Goal: Task Accomplishment & Management: Manage account settings

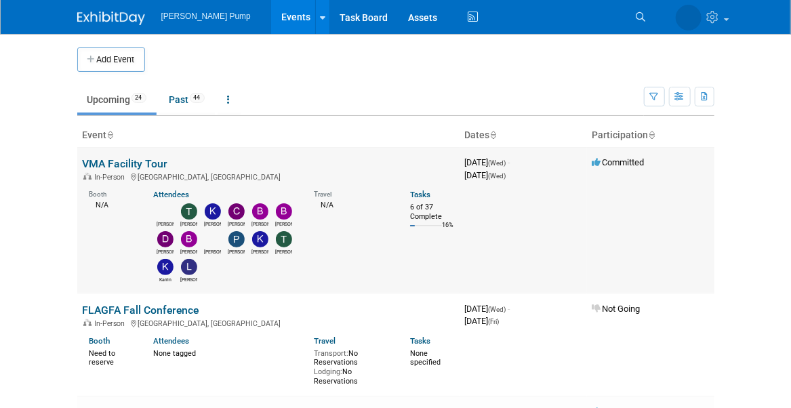
click at [132, 161] on link "VMA Facility Tour" at bounding box center [125, 163] width 85 height 13
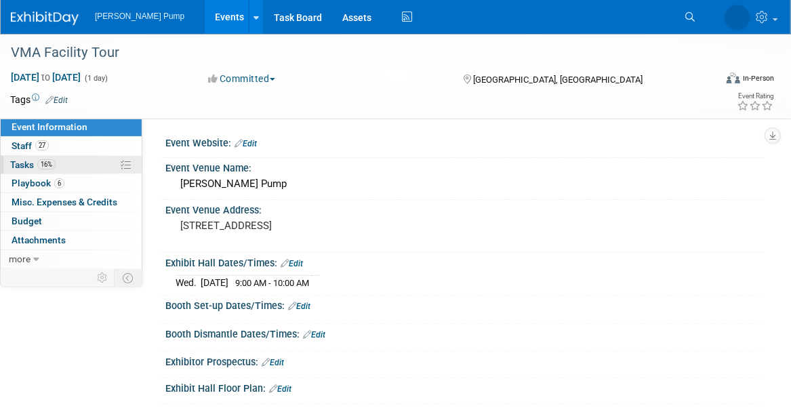
click at [24, 165] on span "Tasks 16%" at bounding box center [32, 164] width 45 height 11
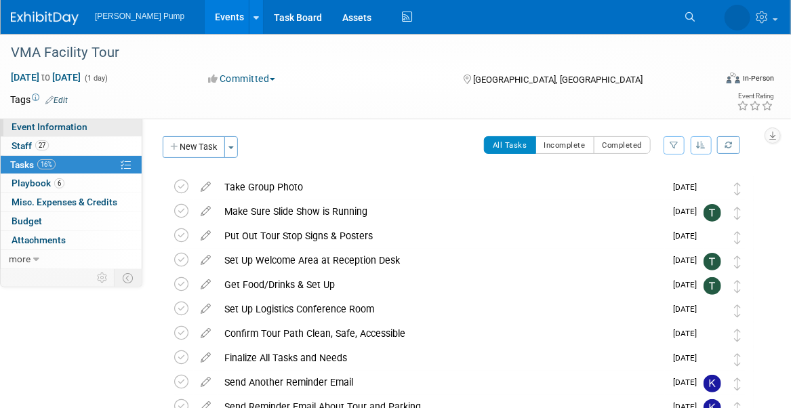
click at [72, 125] on span "Event Information" at bounding box center [50, 126] width 76 height 11
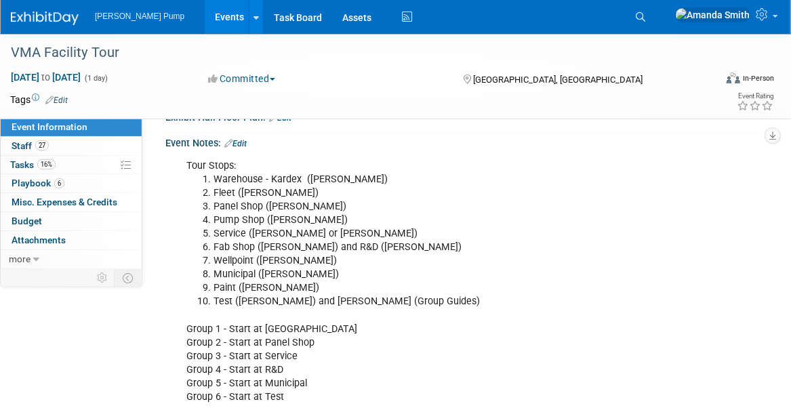
scroll to position [302, 0]
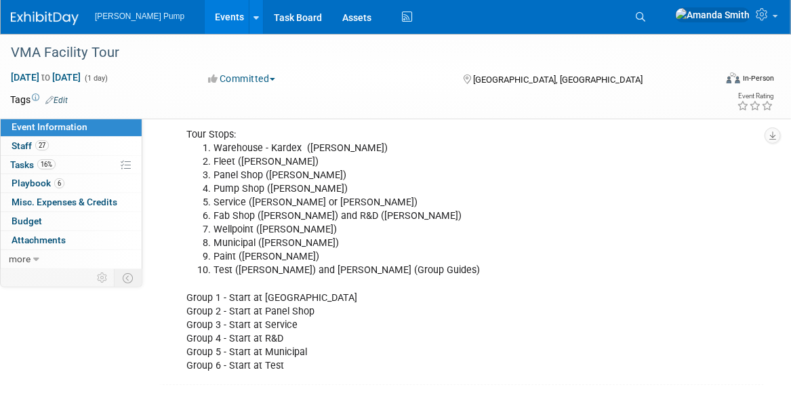
click at [397, 186] on li "Pump Shop ([PERSON_NAME])" at bounding box center [423, 189] width 421 height 14
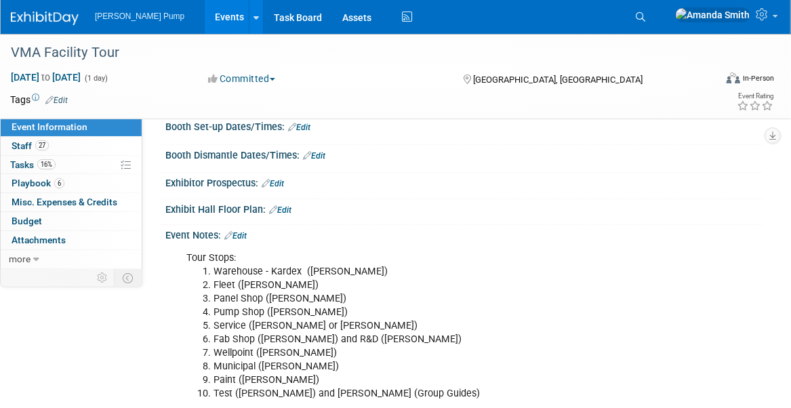
scroll to position [167, 0]
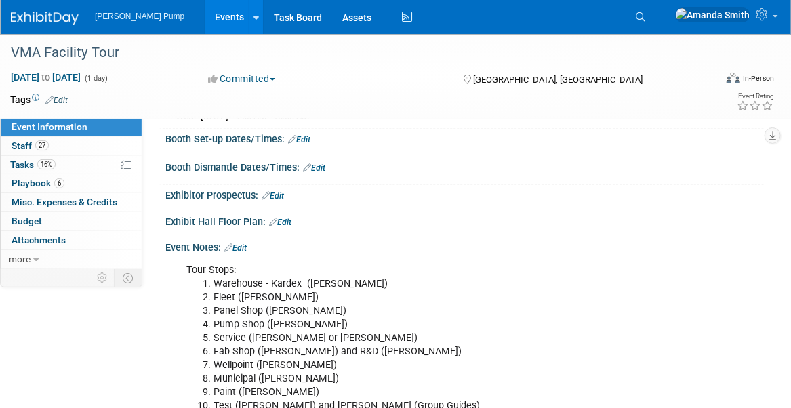
click at [247, 243] on link "Edit" at bounding box center [235, 247] width 22 height 9
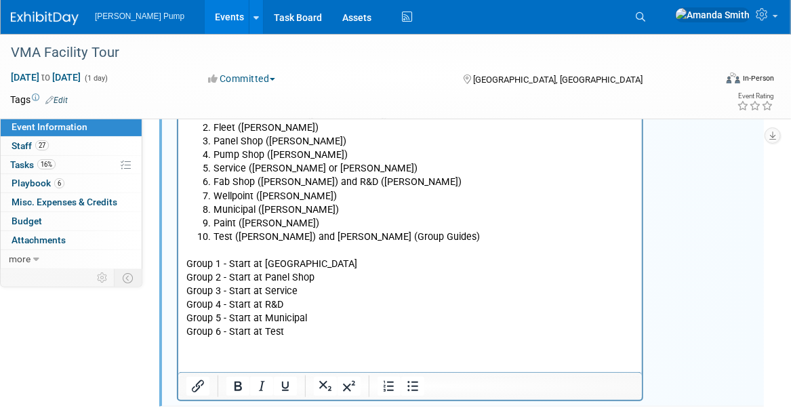
scroll to position [268, 0]
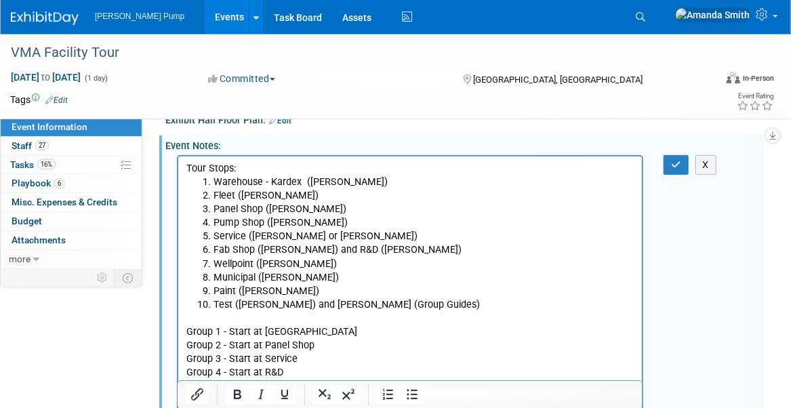
click at [214, 236] on li "Service ([PERSON_NAME] or [PERSON_NAME])" at bounding box center [423, 236] width 421 height 14
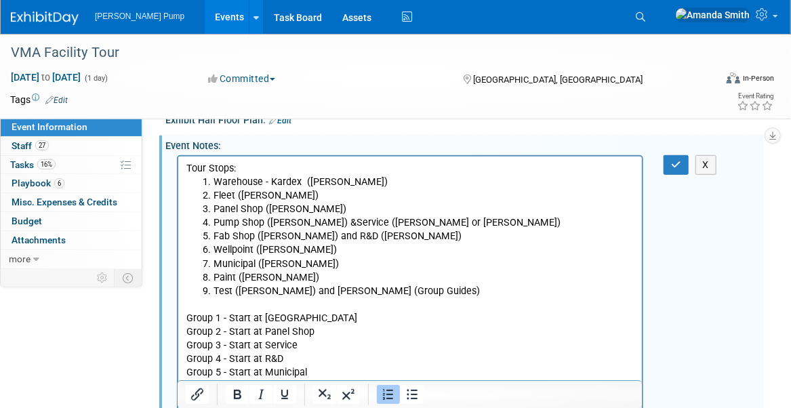
click at [309, 289] on li "Test ([PERSON_NAME]) and [PERSON_NAME] (Group Guides)" at bounding box center [423, 291] width 421 height 14
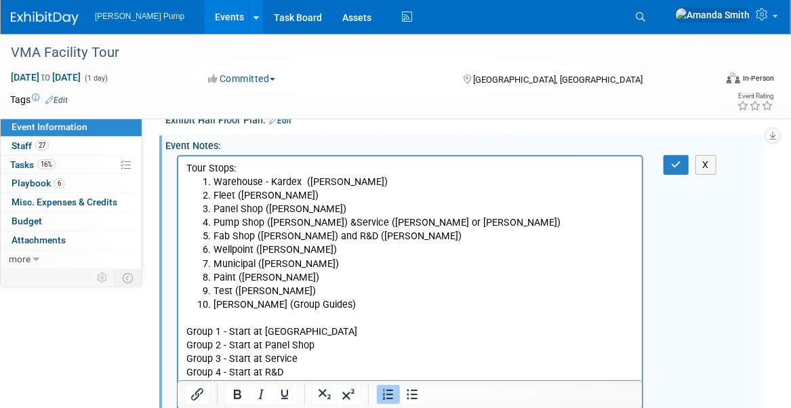
click at [331, 222] on li "Pump Shop ([PERSON_NAME]) & Service ([PERSON_NAME] or [PERSON_NAME])" at bounding box center [423, 222] width 421 height 14
click at [411, 321] on p "Group 1 - Start at Warehouse Group 2 - Start at Panel Shop Group 3 - Start at S…" at bounding box center [410, 359] width 448 height 96
click at [676, 162] on icon "button" at bounding box center [676, 164] width 10 height 9
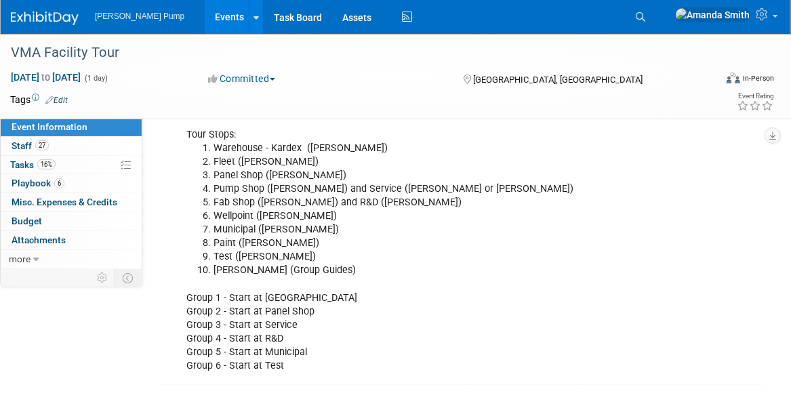
scroll to position [234, 0]
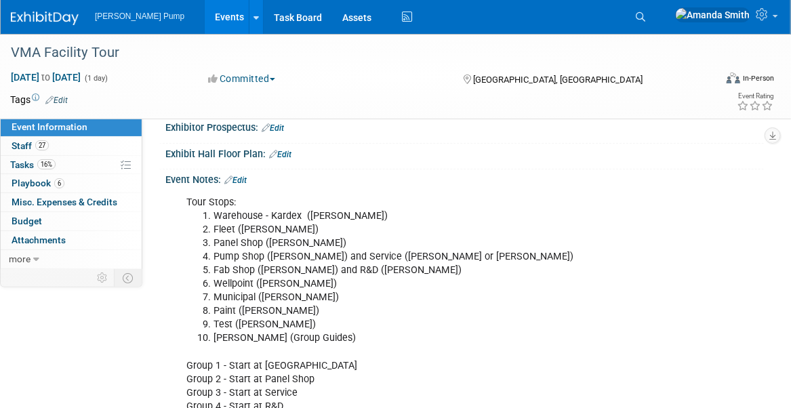
click at [246, 175] on link "Edit" at bounding box center [235, 179] width 22 height 9
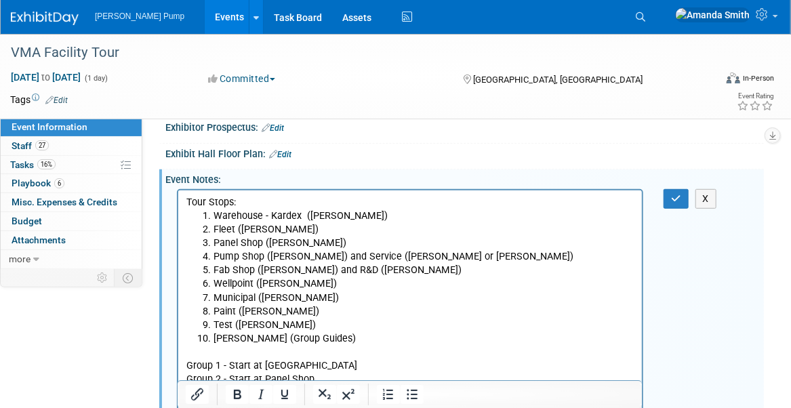
scroll to position [0, 0]
click at [301, 215] on li "Warehouse - Kardex ([PERSON_NAME])" at bounding box center [423, 216] width 421 height 14
click at [673, 194] on icon "button" at bounding box center [676, 198] width 10 height 9
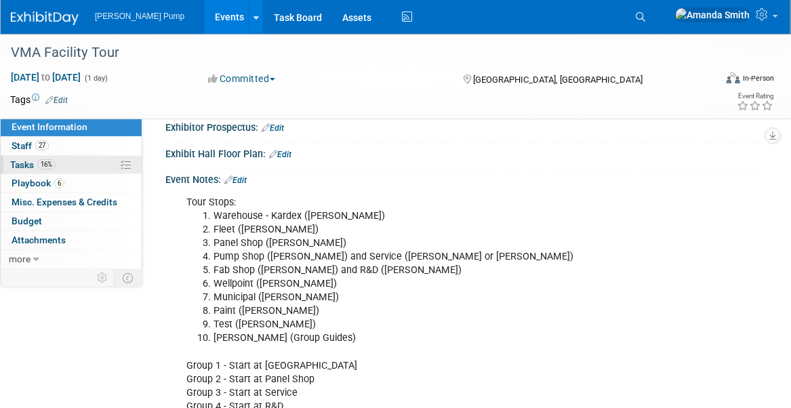
click at [27, 167] on span "Tasks 16%" at bounding box center [32, 164] width 45 height 11
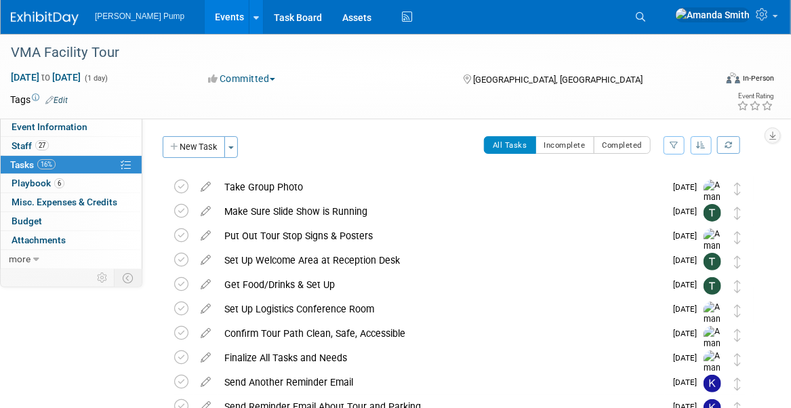
click at [703, 145] on icon "button" at bounding box center [700, 145] width 9 height 8
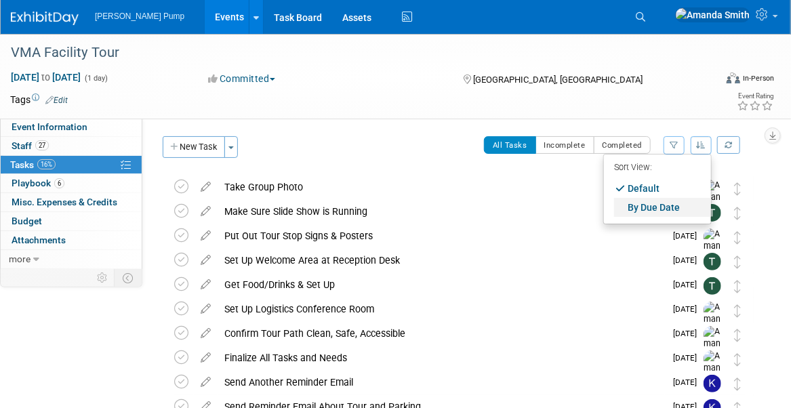
click at [654, 205] on link "By Due Date" at bounding box center [662, 207] width 97 height 19
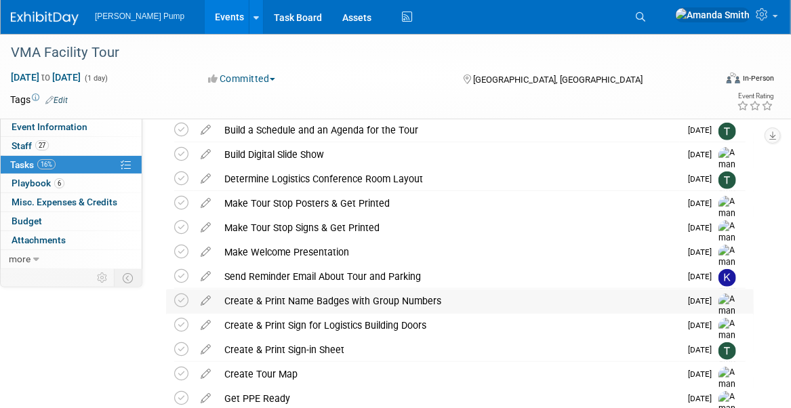
scroll to position [339, 0]
click at [184, 226] on icon at bounding box center [181, 226] width 14 height 14
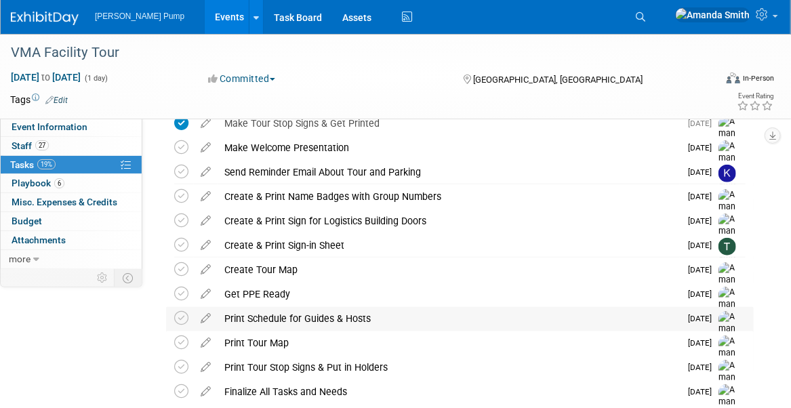
scroll to position [474, 0]
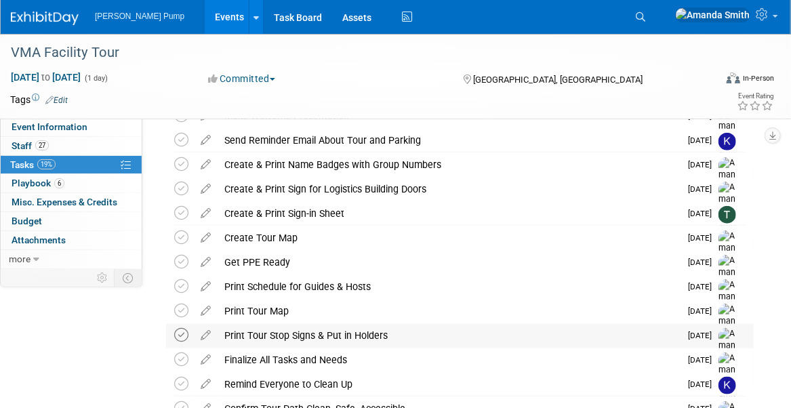
click at [186, 332] on icon at bounding box center [181, 335] width 14 height 14
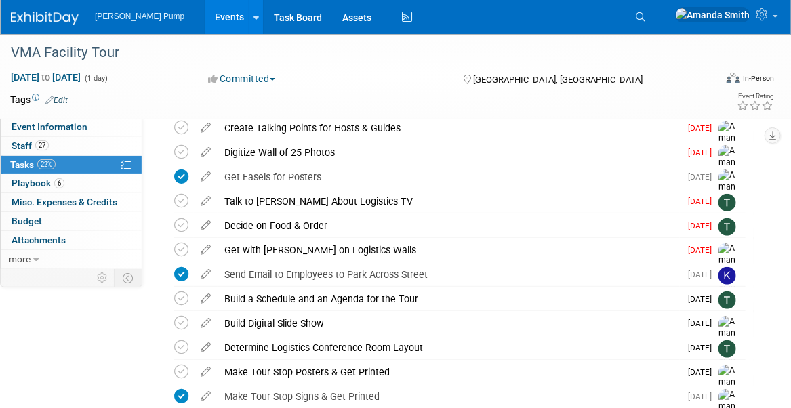
scroll to position [135, 0]
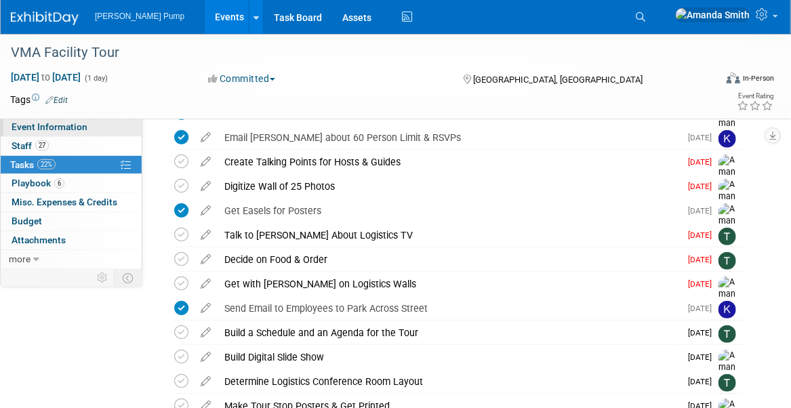
click at [91, 127] on link "Event Information" at bounding box center [71, 127] width 141 height 18
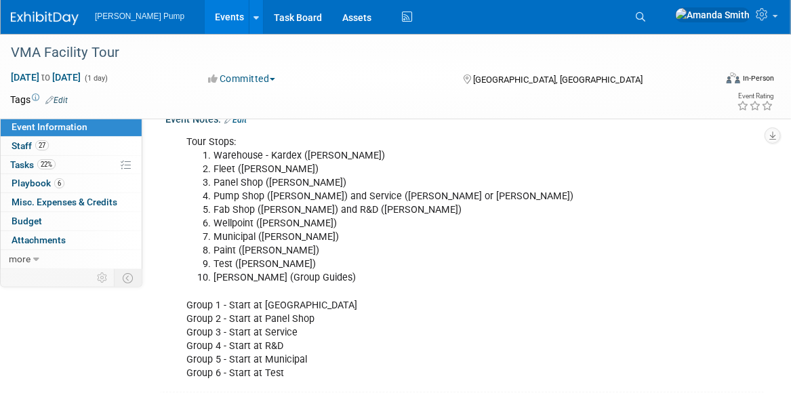
scroll to position [302, 0]
